Goal: Communication & Community: Connect with others

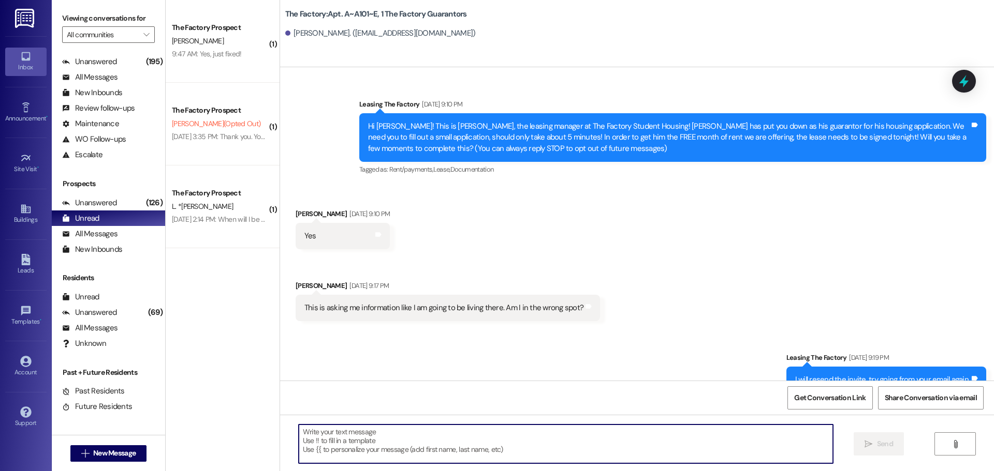
scroll to position [2557, 0]
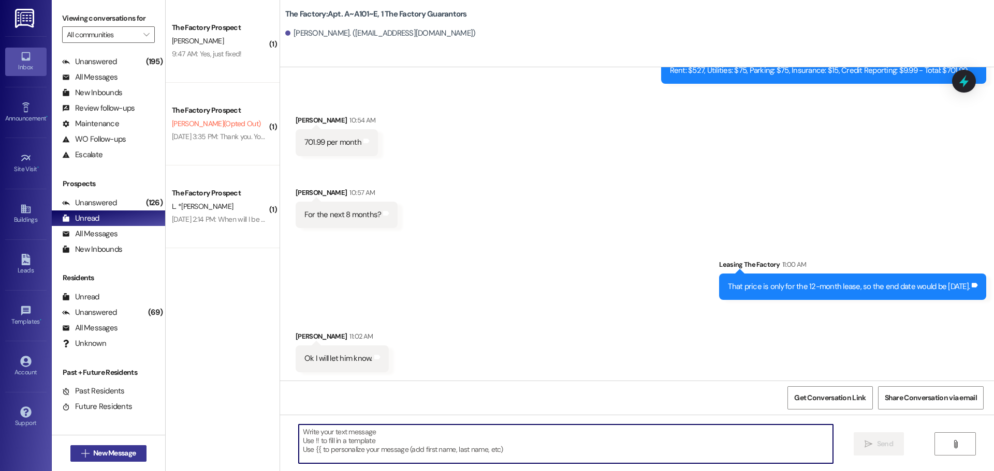
click at [101, 457] on span "New Message" at bounding box center [114, 453] width 42 height 11
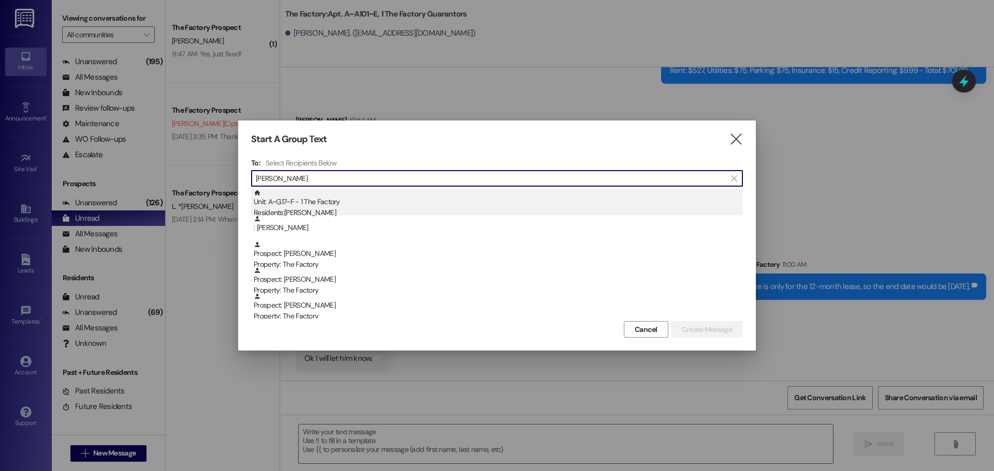
type input "brock"
click at [392, 211] on div "Residents: Brock White" at bounding box center [498, 213] width 489 height 11
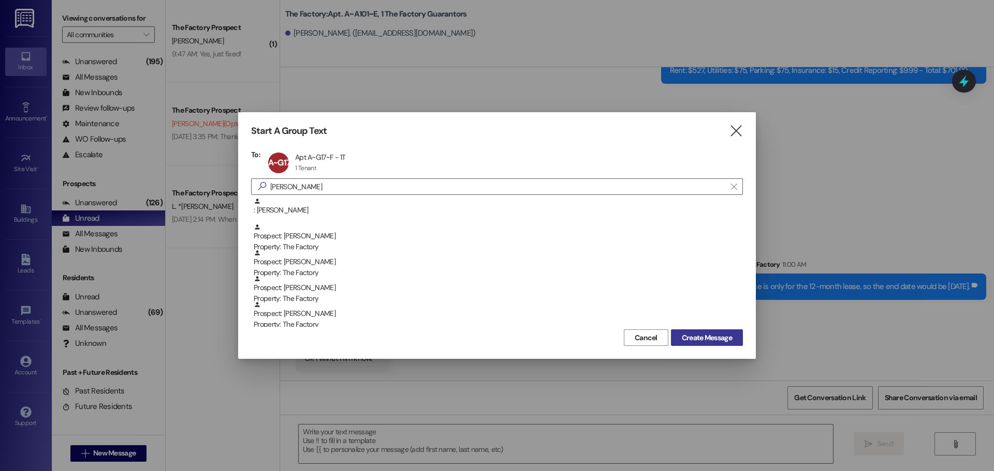
click at [682, 338] on span "Create Message" at bounding box center [707, 338] width 50 height 11
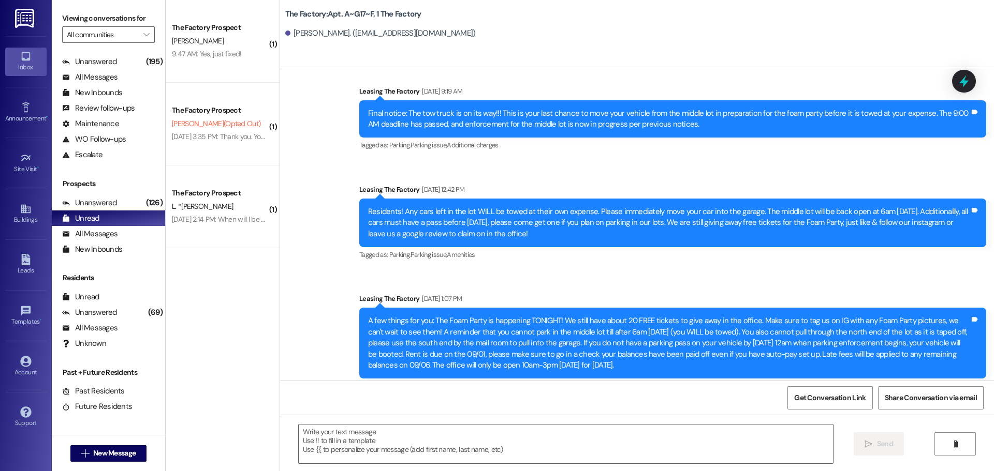
scroll to position [776, 0]
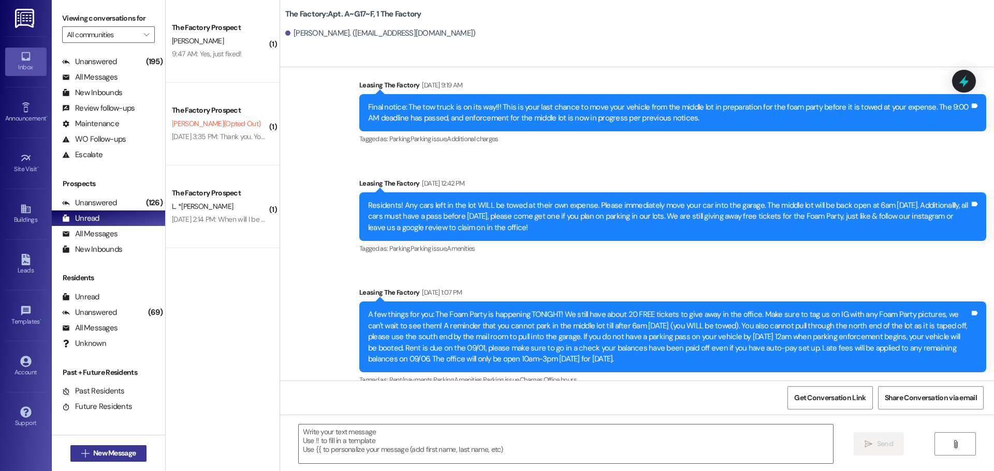
click at [102, 457] on span "New Message" at bounding box center [114, 453] width 42 height 11
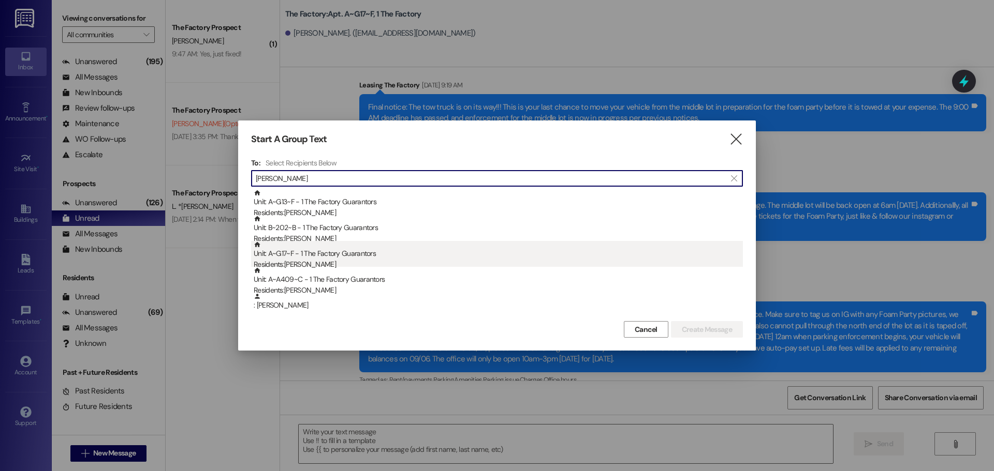
type input "jason"
click at [347, 260] on div "Residents: Jason White" at bounding box center [498, 264] width 489 height 11
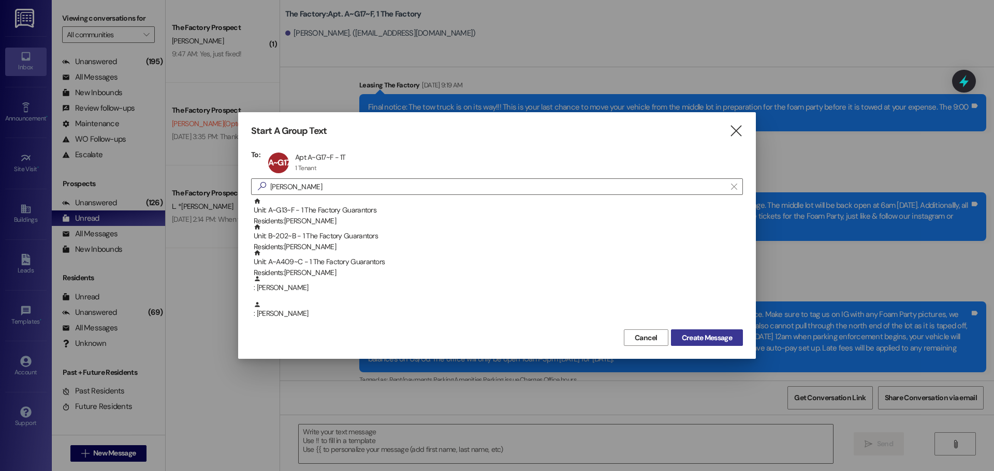
click at [702, 338] on span "Create Message" at bounding box center [707, 338] width 50 height 11
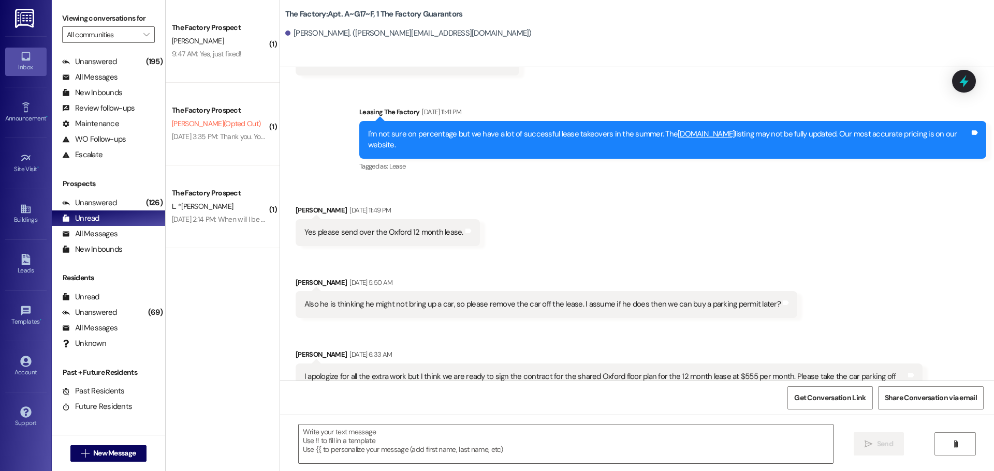
scroll to position [1552, 0]
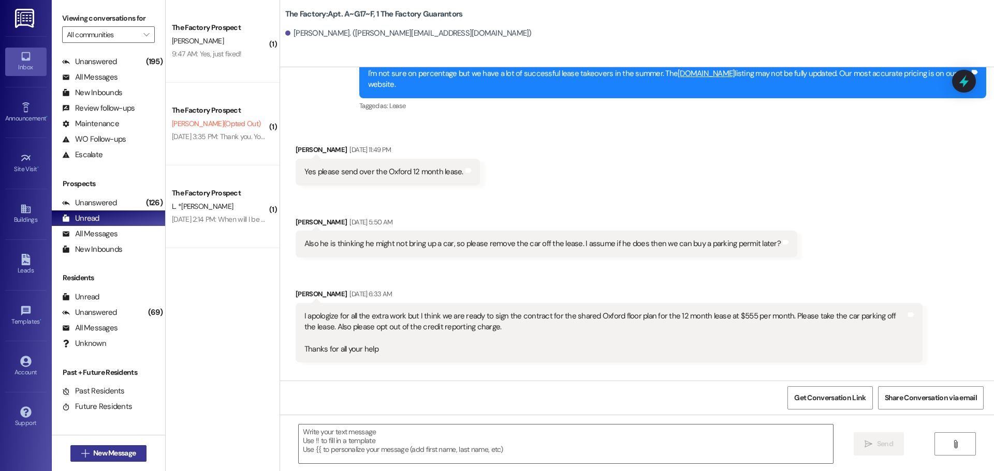
click at [114, 451] on span "New Message" at bounding box center [114, 453] width 42 height 11
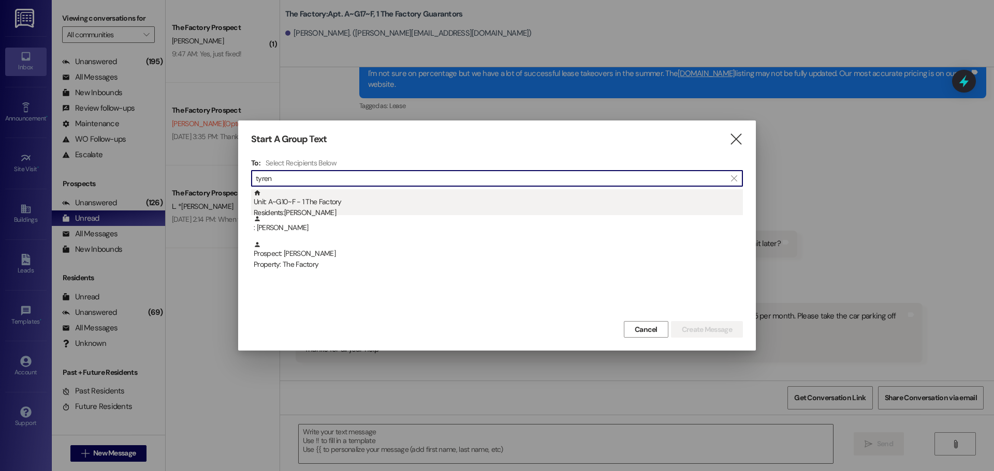
type input "tyren"
click at [325, 206] on div "Unit: A~G10~F - 1 The Factory Residents: [PERSON_NAME]" at bounding box center [498, 203] width 489 height 29
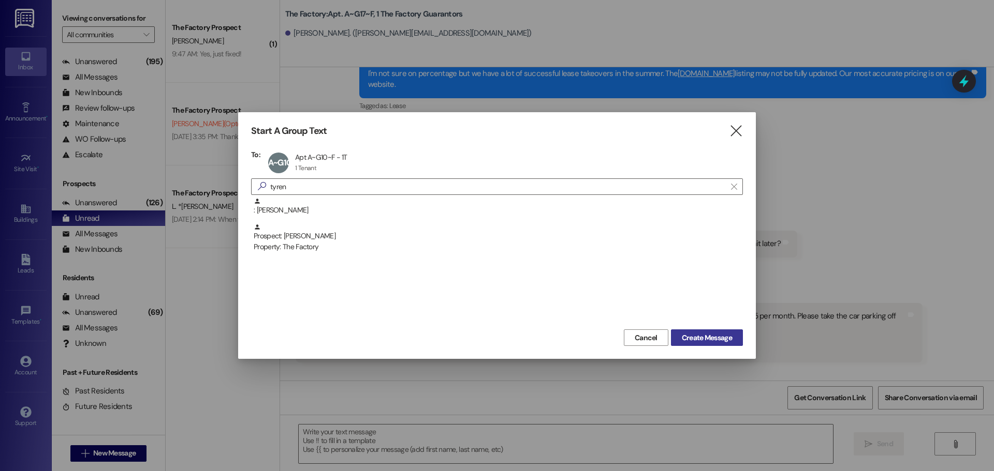
click at [714, 338] on span "Create Message" at bounding box center [707, 338] width 50 height 11
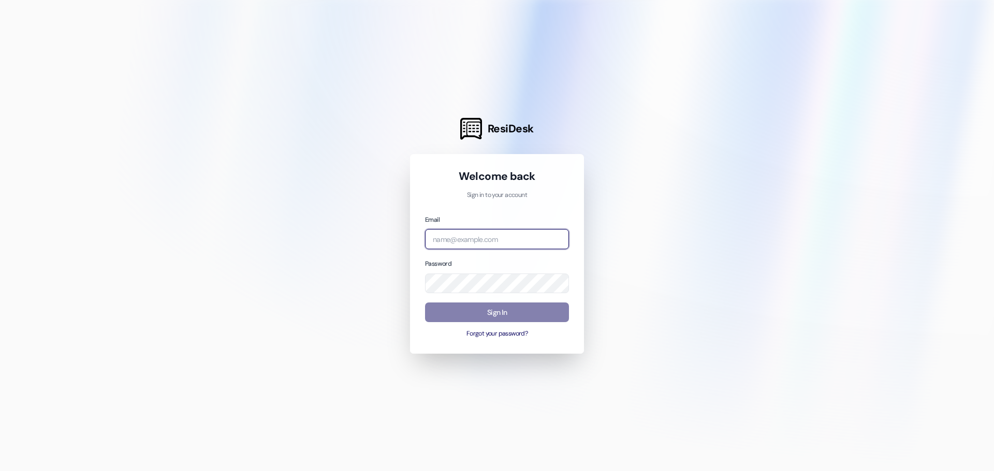
click at [507, 235] on input "email" at bounding box center [497, 239] width 144 height 20
type input "[EMAIL_ADDRESS][DOMAIN_NAME]"
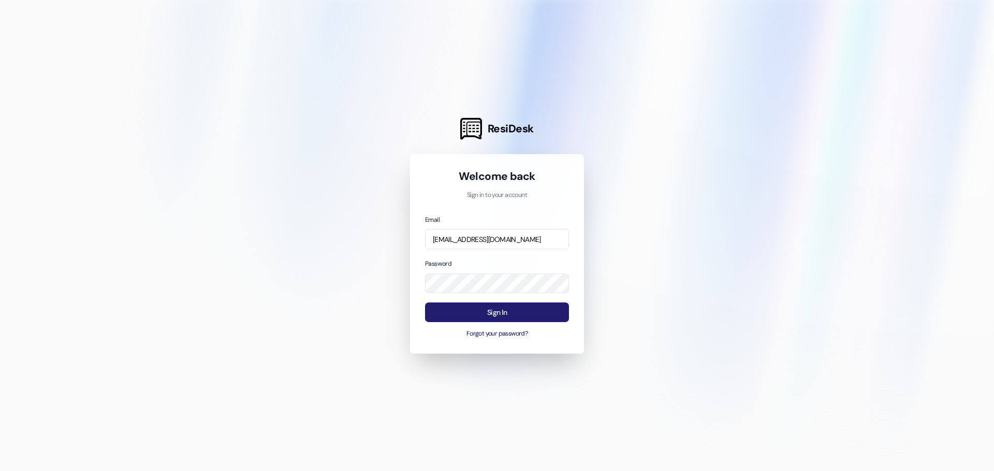
click at [493, 314] on button "Sign In" at bounding box center [497, 313] width 144 height 20
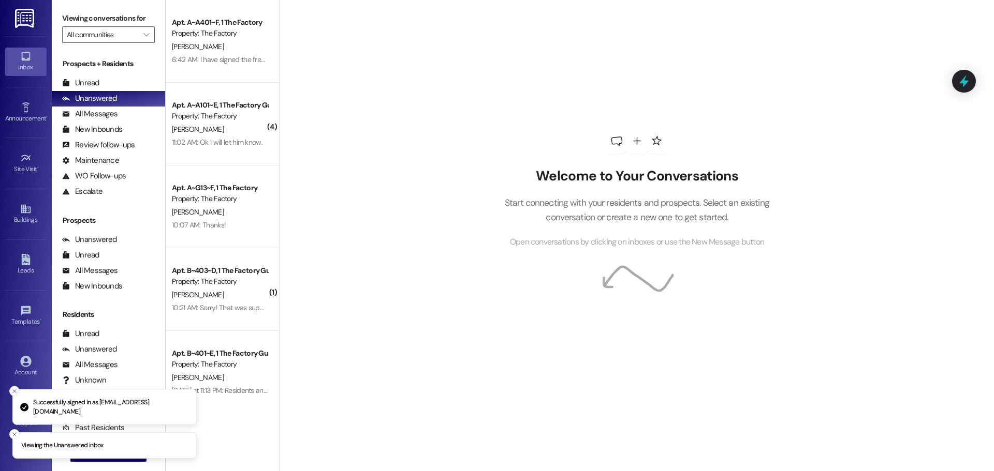
click at [14, 392] on line "Close toast" at bounding box center [14, 391] width 3 height 3
click at [13, 432] on icon "Close toast" at bounding box center [14, 435] width 6 height 6
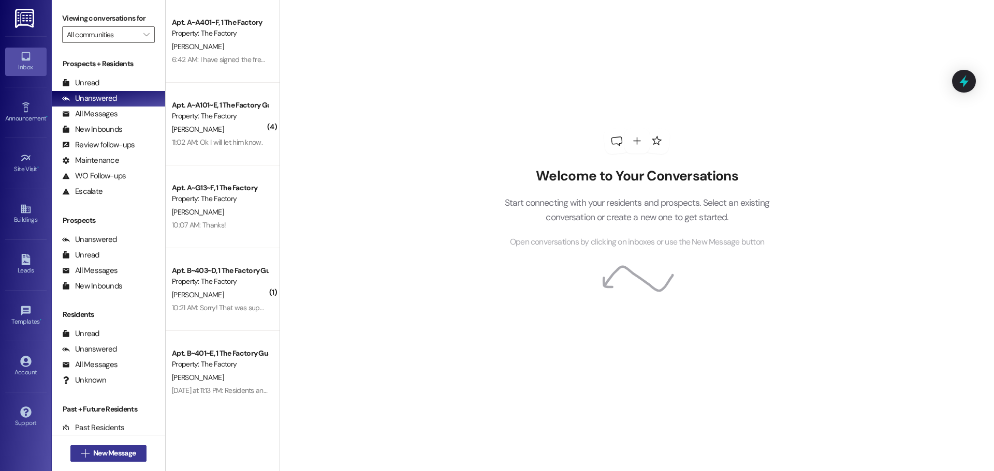
click at [111, 456] on span "New Message" at bounding box center [114, 453] width 42 height 11
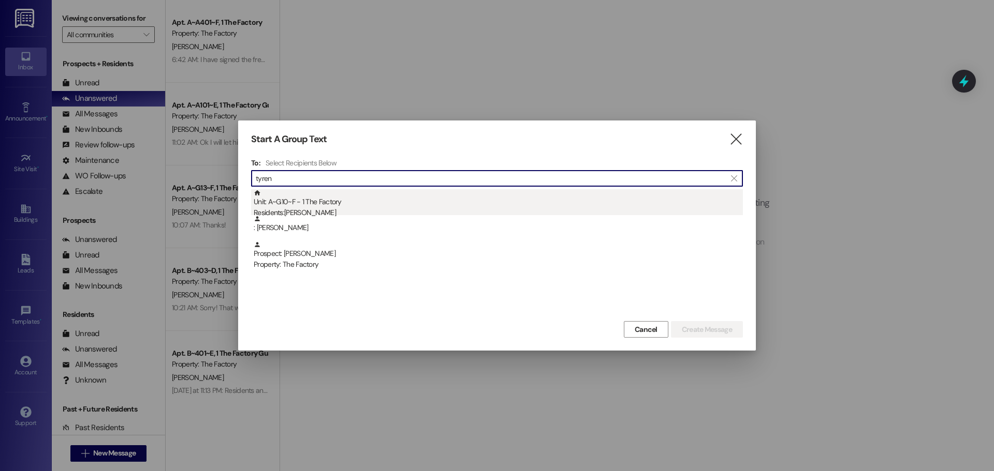
type input "tyren"
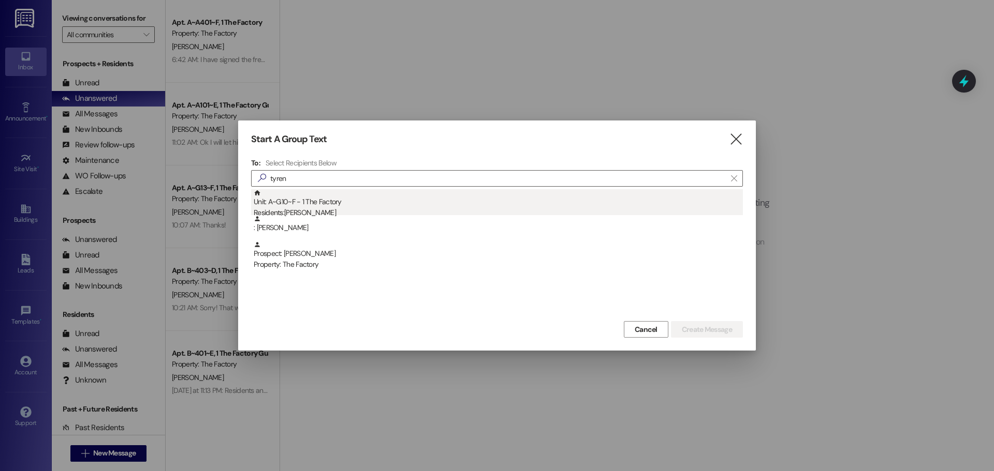
click at [346, 213] on div "Residents: [PERSON_NAME]" at bounding box center [498, 213] width 489 height 11
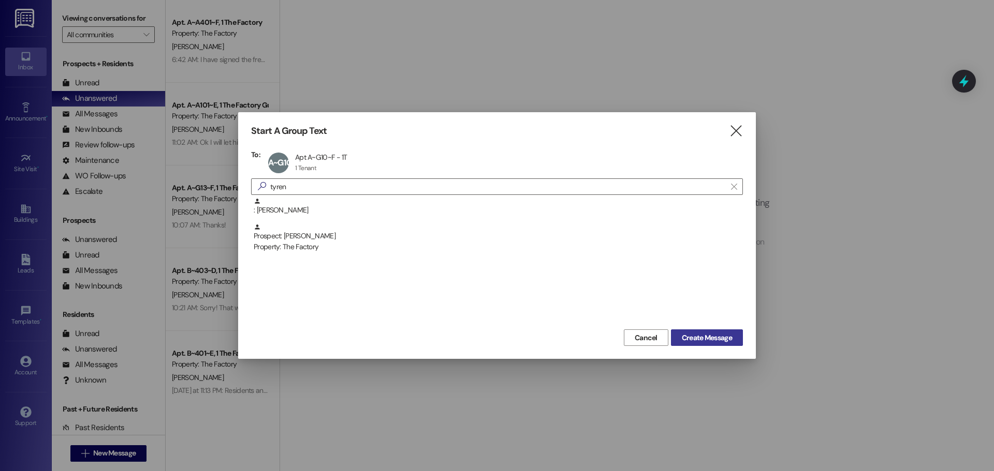
click at [693, 334] on span "Create Message" at bounding box center [707, 338] width 50 height 11
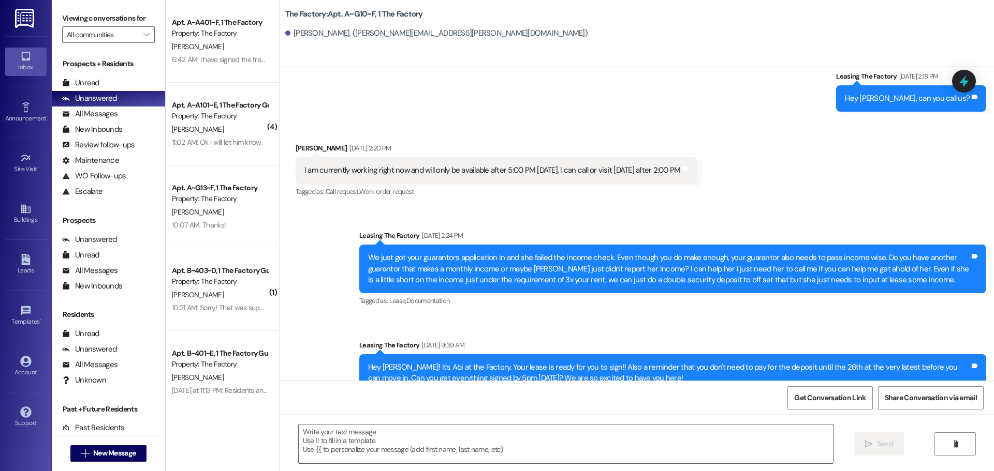
scroll to position [517, 0]
